Goal: Information Seeking & Learning: Learn about a topic

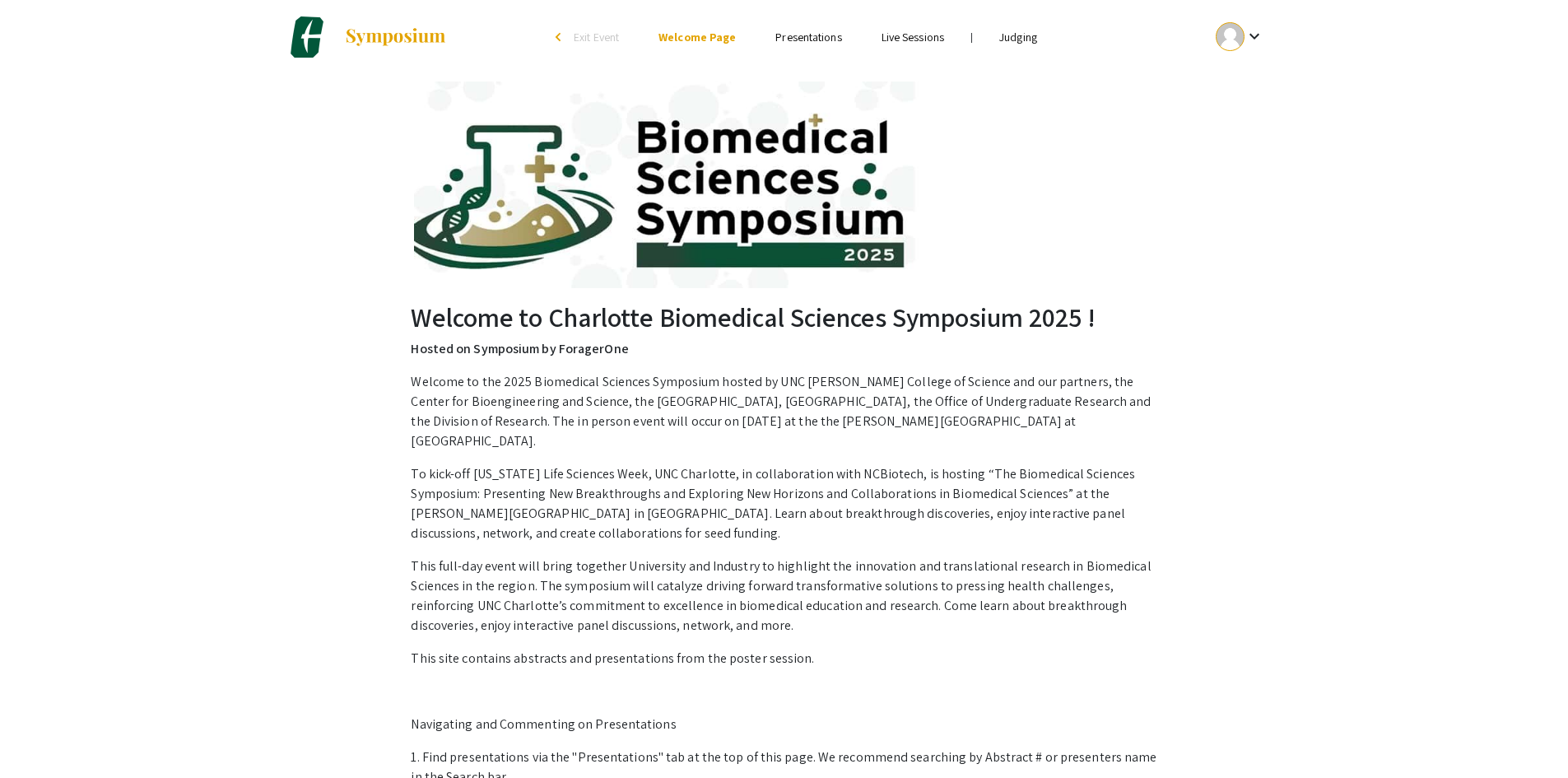
click at [824, 37] on link "Presentations" at bounding box center [808, 37] width 66 height 14
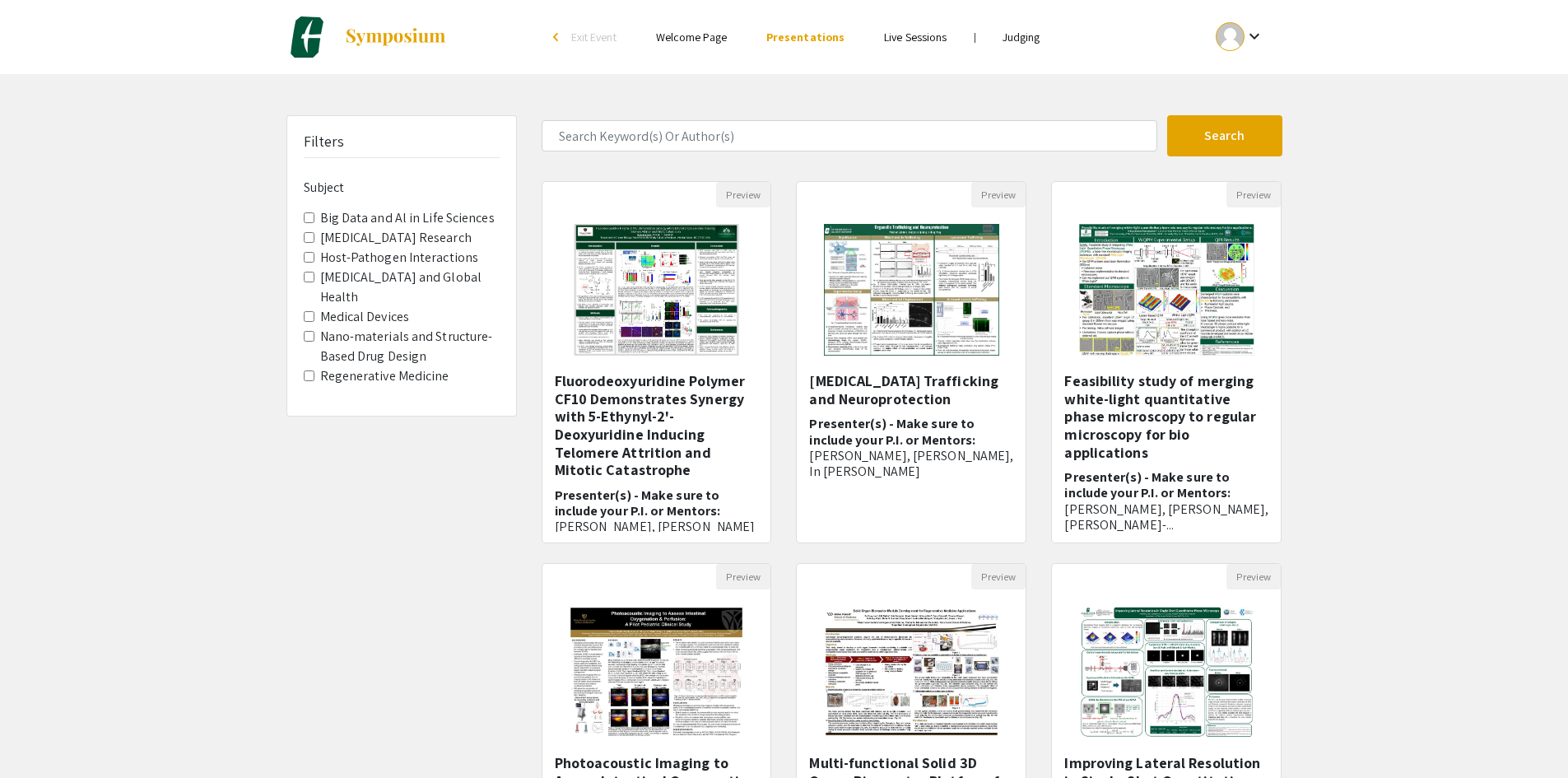
click at [1007, 32] on link "Judging" at bounding box center [1022, 37] width 38 height 14
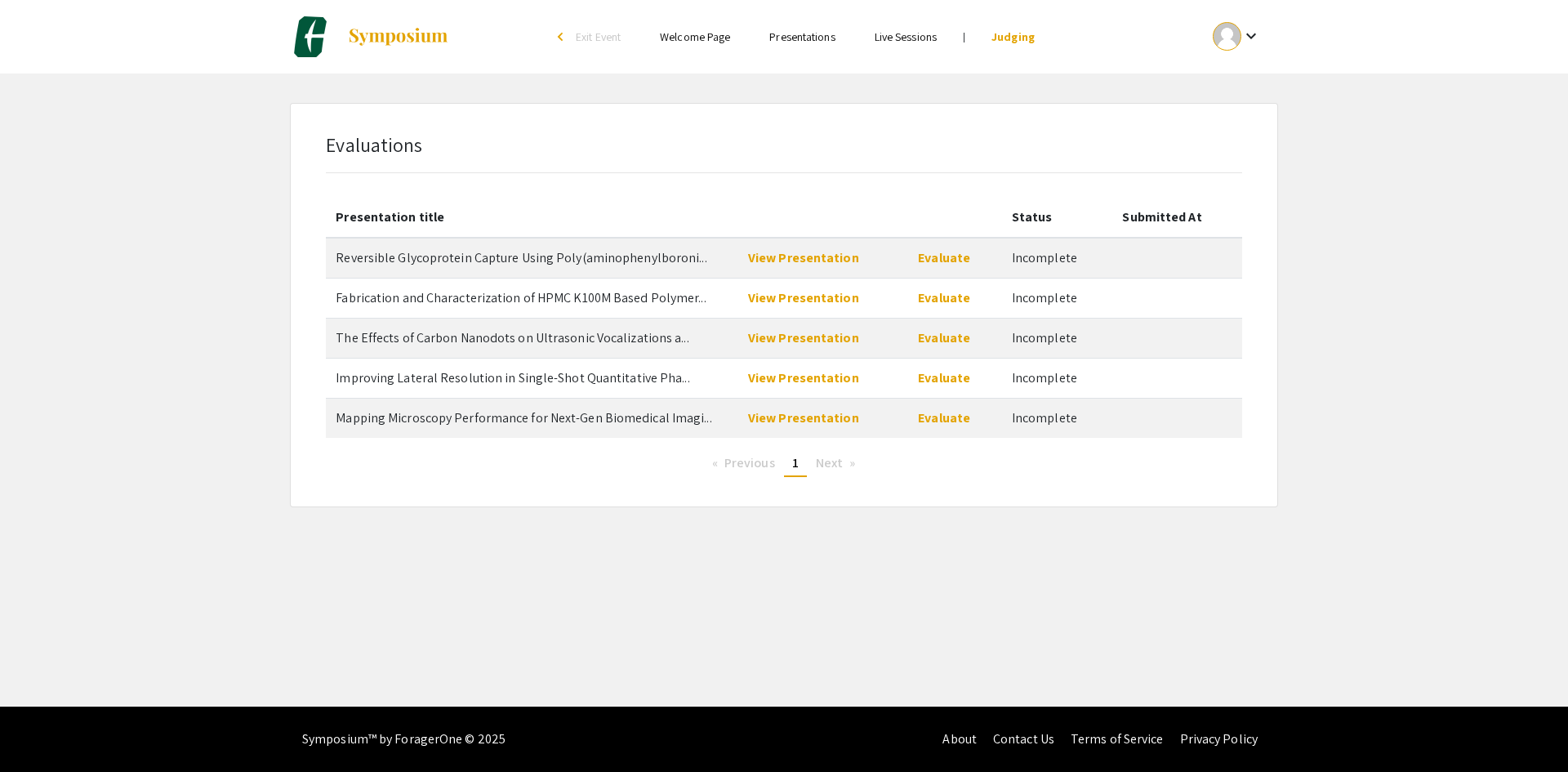
click at [833, 456] on span "Next page" at bounding box center [829, 462] width 27 height 17
click at [831, 461] on span "Next page" at bounding box center [829, 462] width 27 height 17
click at [822, 256] on link "View Presentation" at bounding box center [803, 257] width 111 height 17
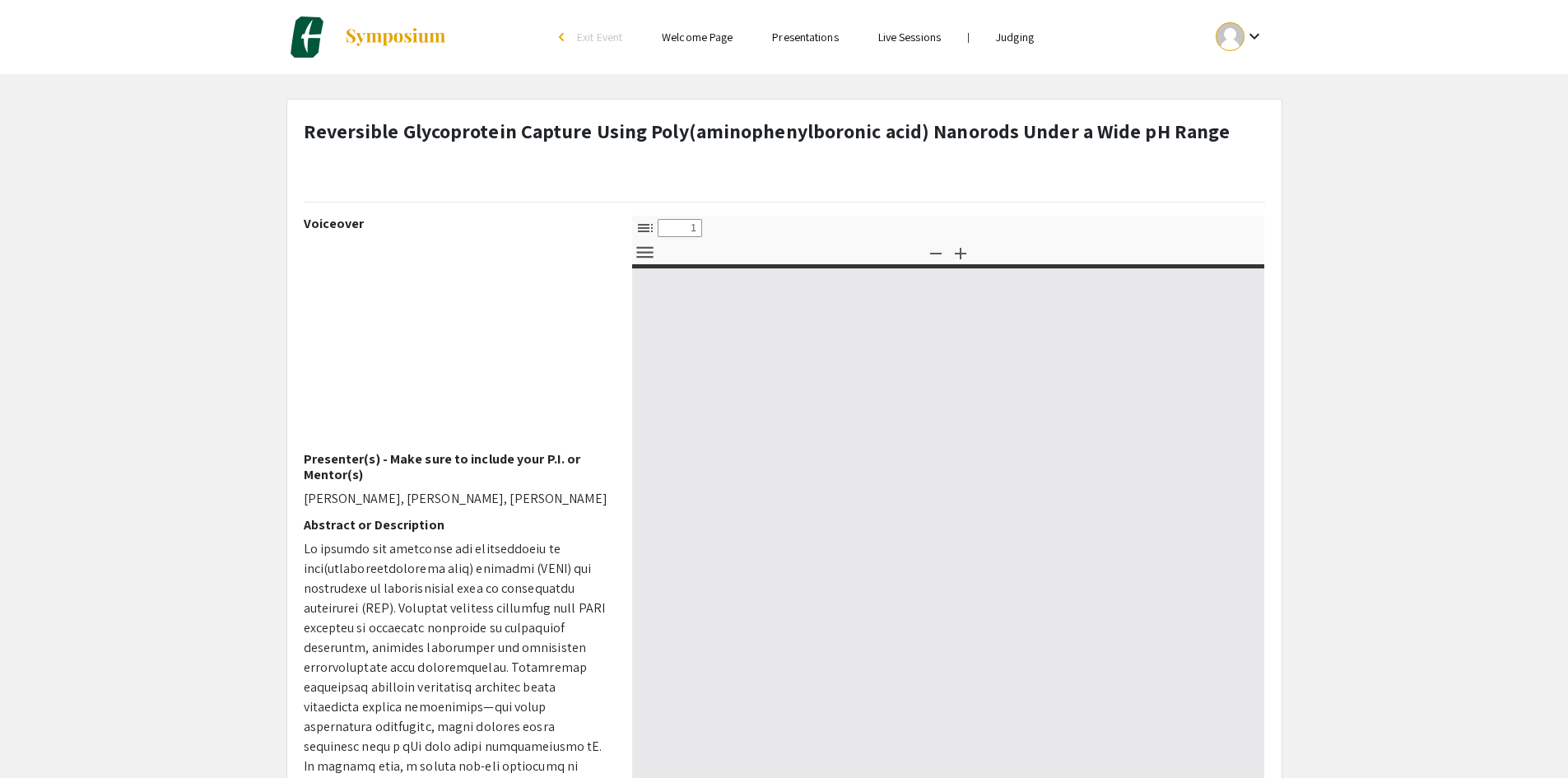
select select "custom"
type input "0"
select select "custom"
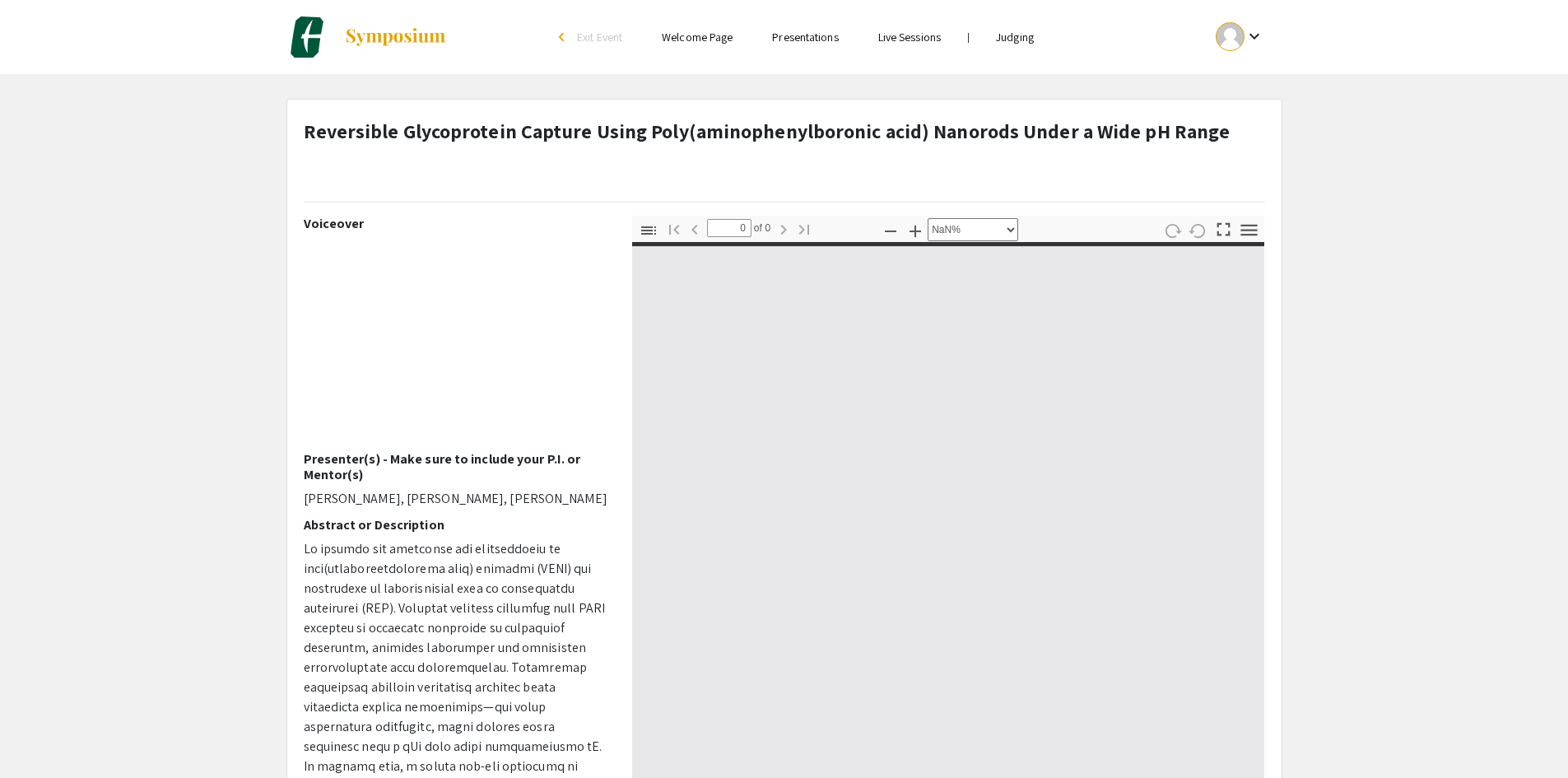
type input "1"
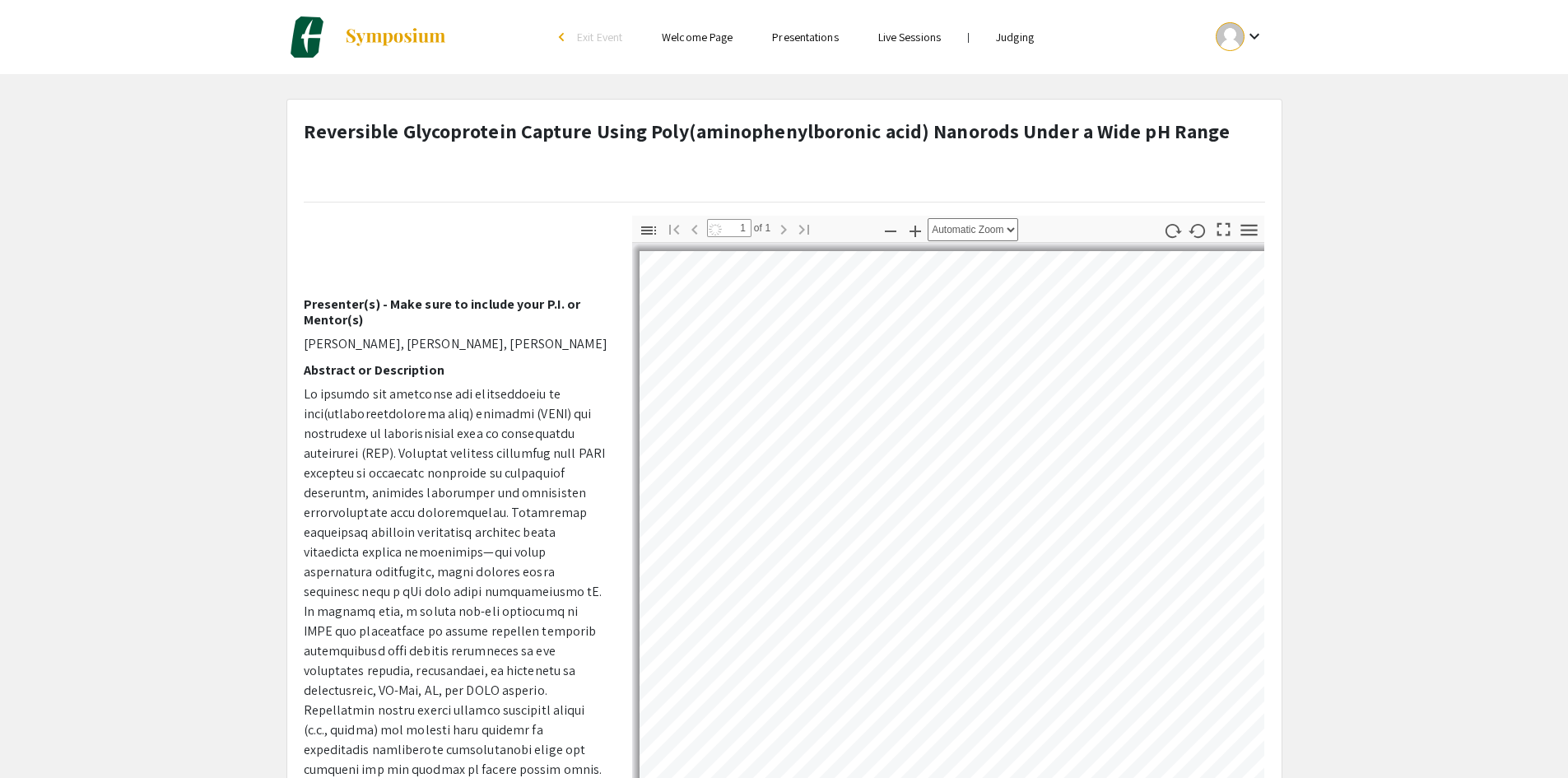
scroll to position [165, 0]
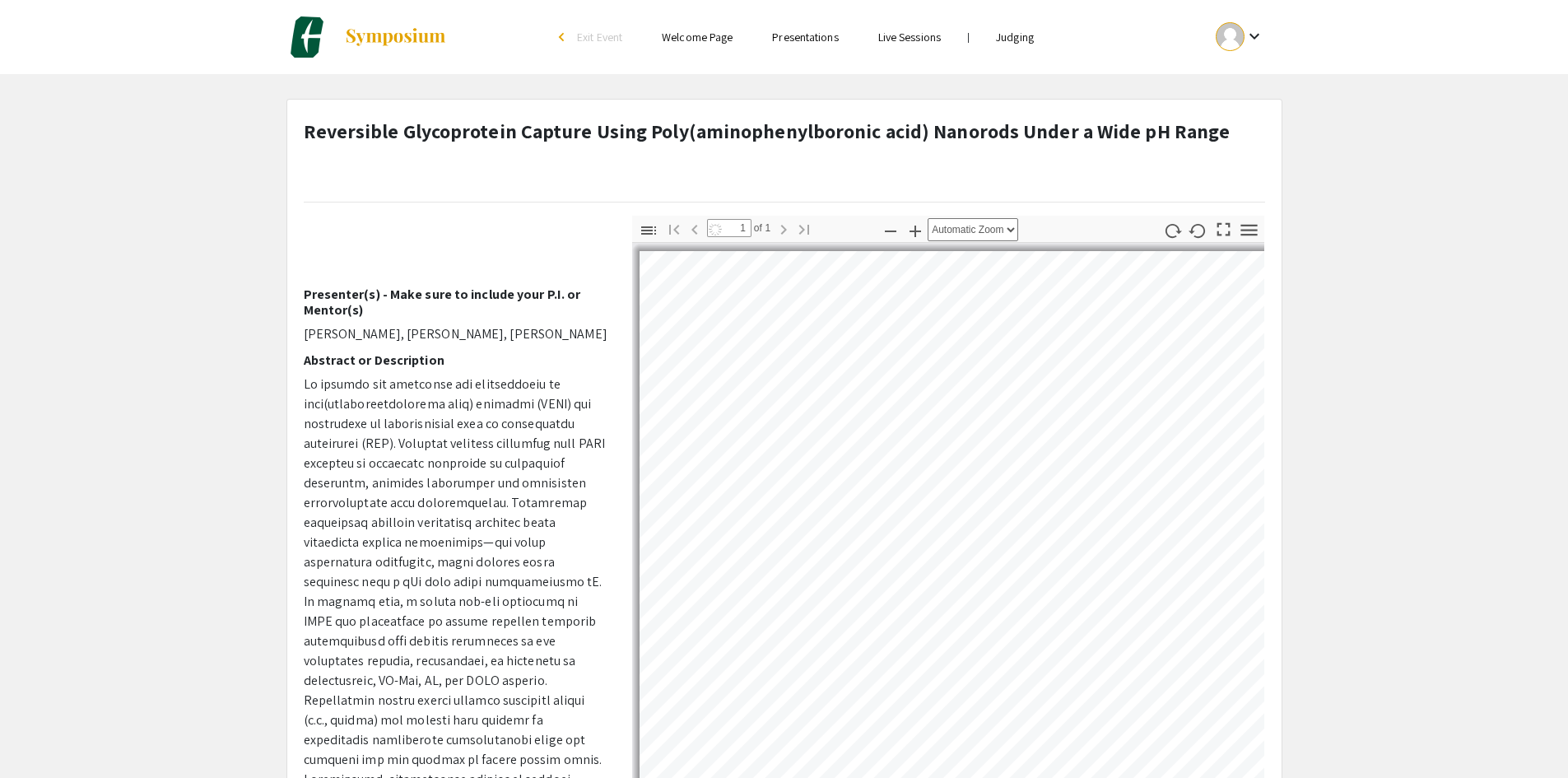
select select "auto"
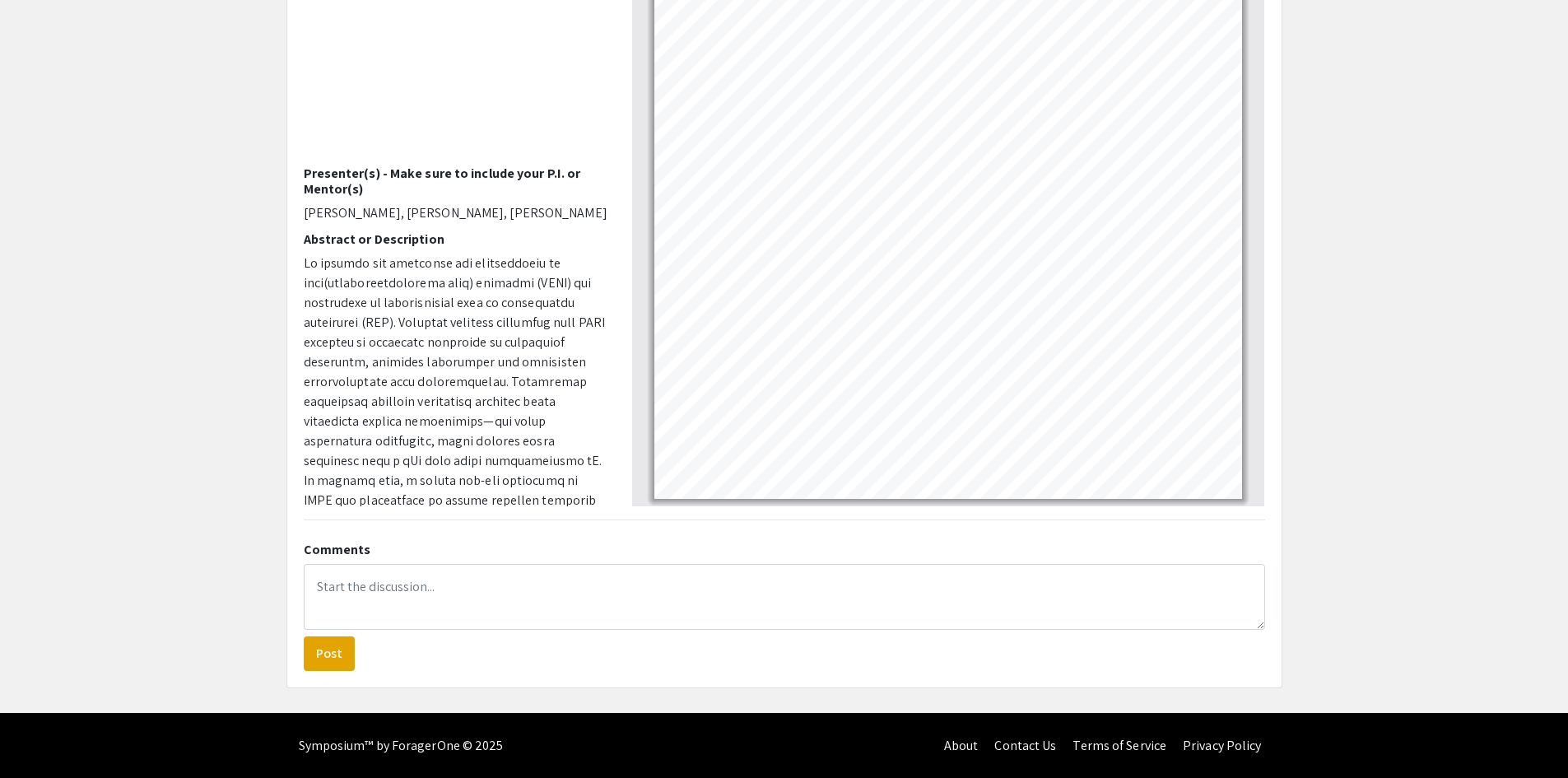
scroll to position [287, 0]
